Goal: Feedback & Contribution: Leave review/rating

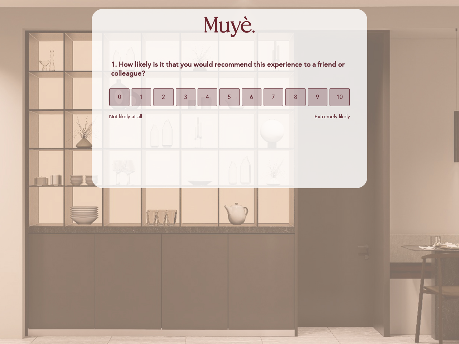
click at [229, 172] on section "1. How likely is it that you would recommend this experience to a friend or col…" at bounding box center [229, 98] width 275 height 179
click at [119, 97] on span "0" at bounding box center [119, 97] width 3 height 20
click at [141, 97] on span "1" at bounding box center [141, 97] width 3 height 20
click at [163, 97] on span "2" at bounding box center [163, 97] width 3 height 20
click at [185, 97] on span "3" at bounding box center [185, 97] width 3 height 20
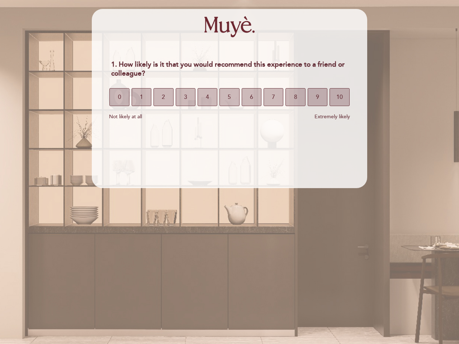
click at [207, 97] on span "4" at bounding box center [207, 97] width 3 height 20
click at [229, 97] on span "5" at bounding box center [229, 97] width 3 height 20
click at [251, 97] on span "6" at bounding box center [251, 97] width 3 height 20
click at [273, 97] on span "7" at bounding box center [273, 97] width 3 height 20
click at [295, 97] on span "8" at bounding box center [295, 97] width 3 height 20
